Goal: Transaction & Acquisition: Book appointment/travel/reservation

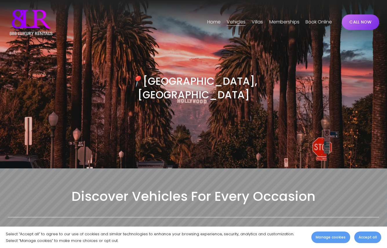
click at [358, 25] on link "CALL NOW" at bounding box center [361, 21] width 38 height 15
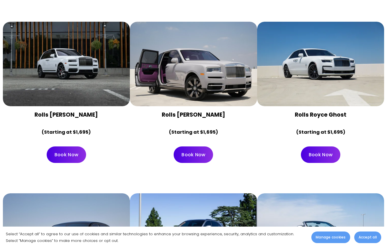
scroll to position [1160, 0]
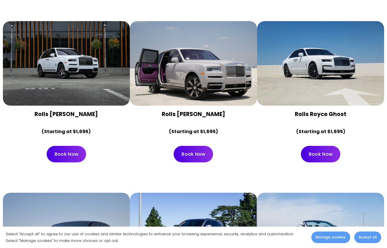
click at [60, 146] on link "Book Now" at bounding box center [66, 154] width 39 height 17
click at [61, 146] on link "Book Now" at bounding box center [66, 154] width 39 height 17
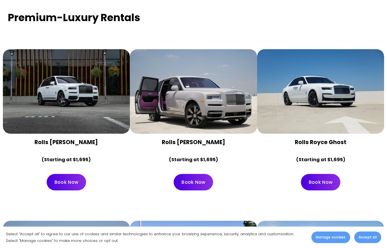
scroll to position [1132, 0]
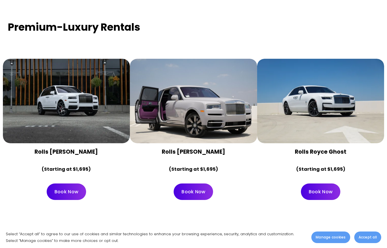
scroll to position [1121, 0]
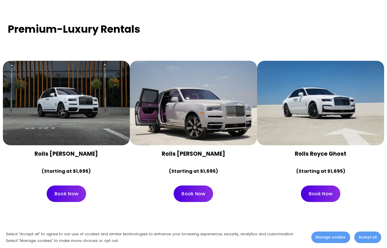
click at [182, 95] on div at bounding box center [193, 103] width 127 height 85
click at [197, 186] on link "Book Now" at bounding box center [193, 194] width 39 height 17
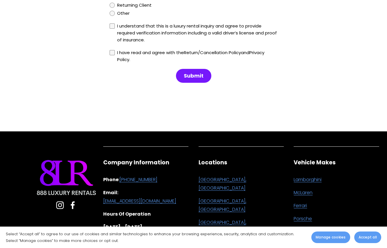
scroll to position [704, 0]
